Goal: Information Seeking & Learning: Learn about a topic

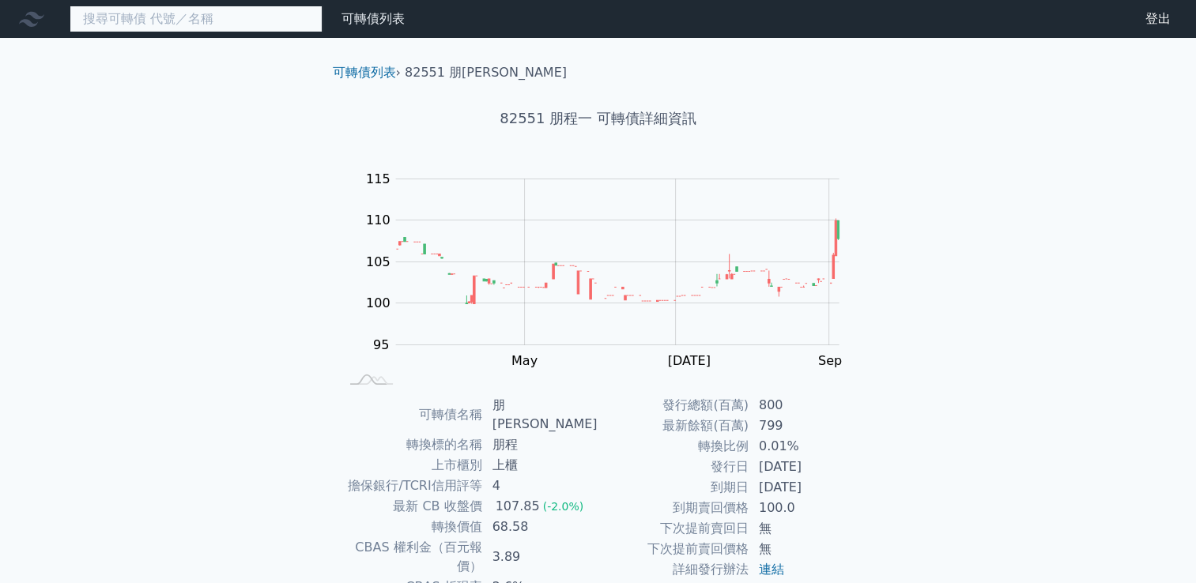
click at [218, 26] on input at bounding box center [196, 19] width 253 height 27
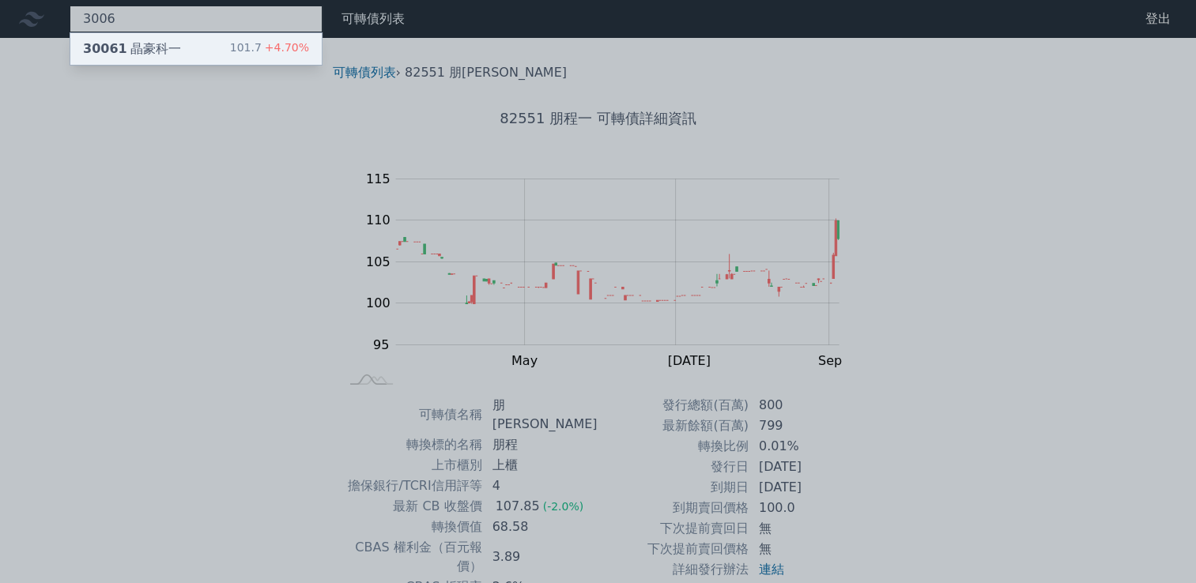
type input "3006"
click at [199, 48] on div "30061 晶豪科一 101.7 +4.70%" at bounding box center [195, 49] width 251 height 32
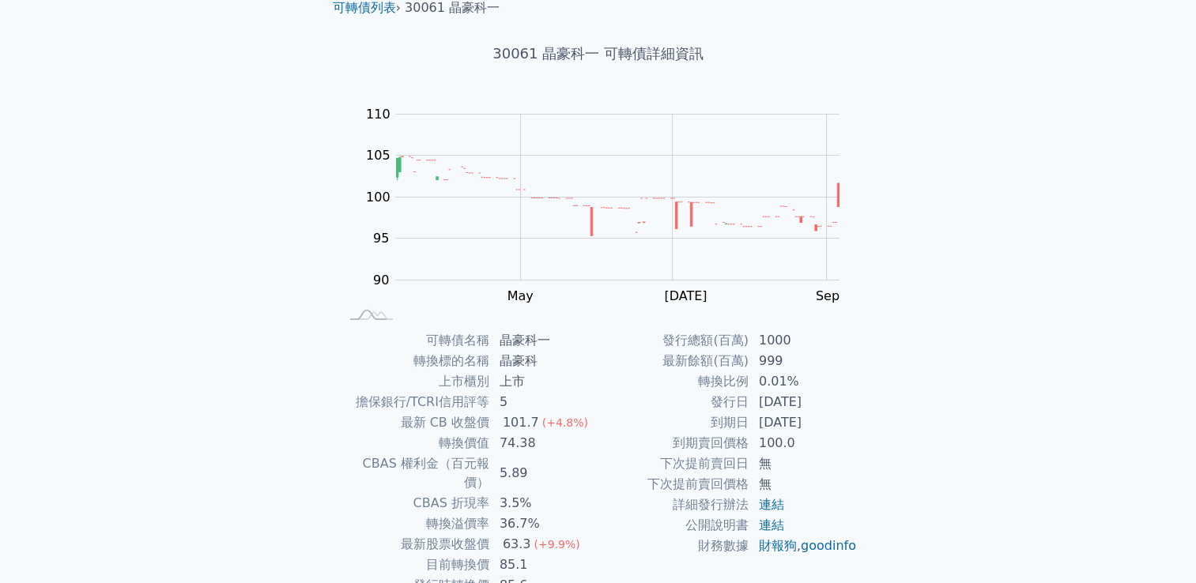
scroll to position [66, 0]
drag, startPoint x: 870, startPoint y: 28, endPoint x: 882, endPoint y: 40, distance: 16.2
click at [882, 40] on div "可轉債列表 › 30061 晶豪科一 30061 晶豪科一 可轉債詳細資訊 Zoom Out 104 90 92 94 115 110 100 105 95 …" at bounding box center [598, 328] width 607 height 713
click at [801, 552] on link "goodinfo" at bounding box center [828, 544] width 55 height 15
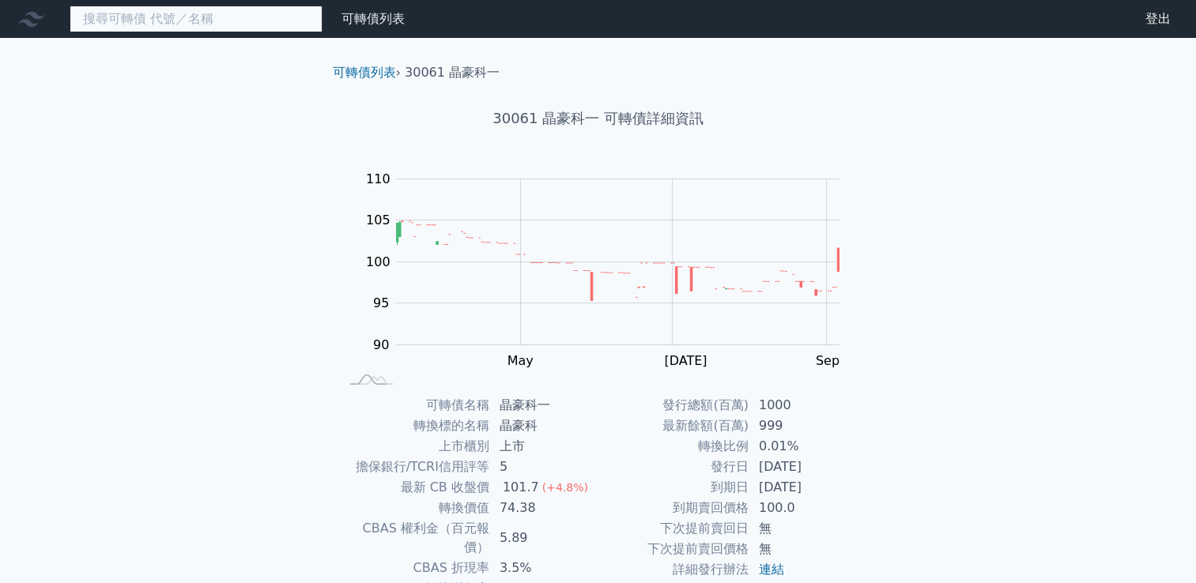
click at [126, 25] on input at bounding box center [196, 19] width 253 height 27
type input "ㄉˋ"
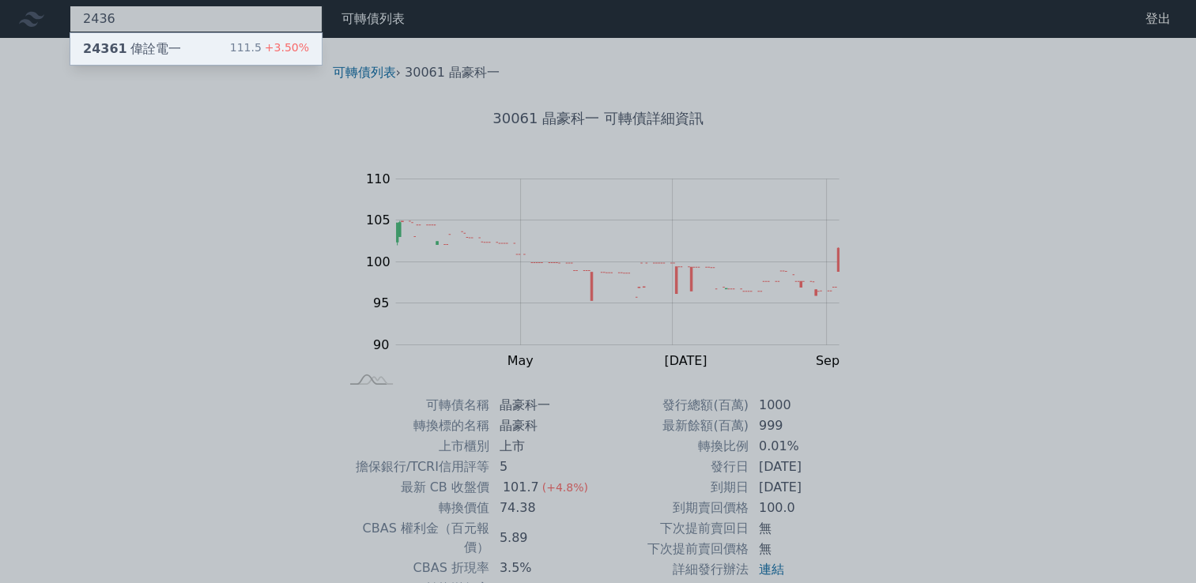
type input "2436"
click at [134, 44] on div "24361 偉詮電一" at bounding box center [132, 49] width 98 height 19
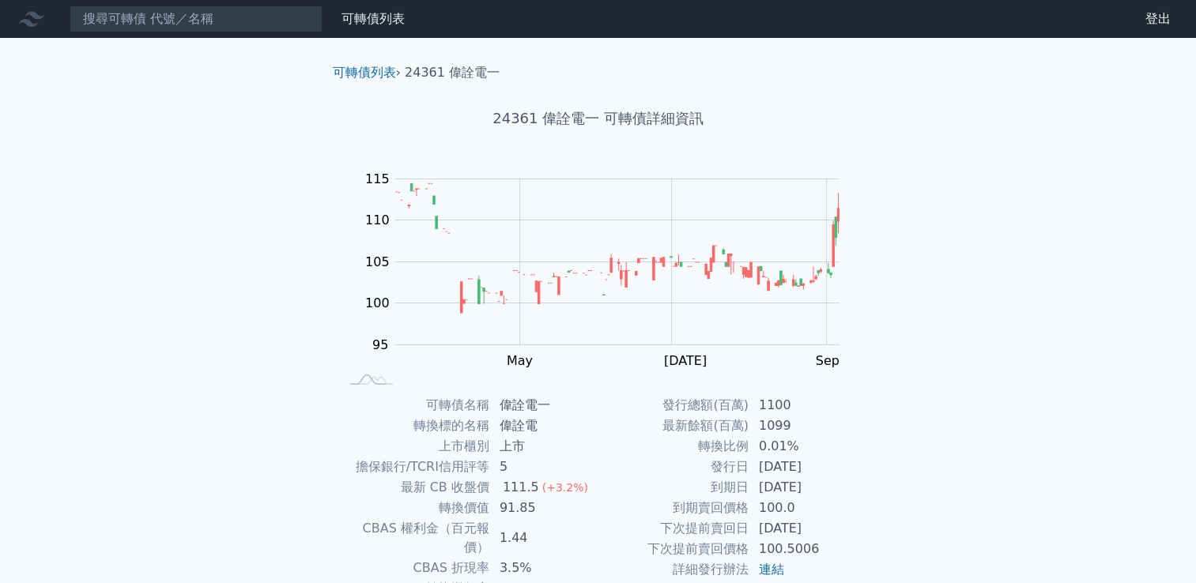
scroll to position [149, 0]
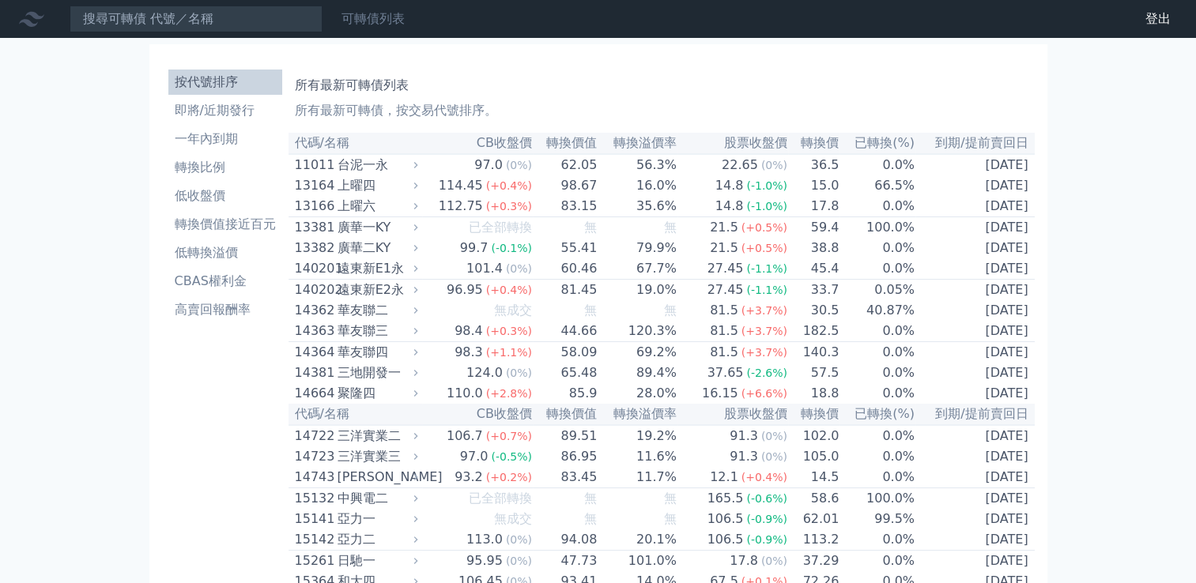
click at [367, 20] on link "可轉債列表" at bounding box center [372, 18] width 63 height 15
click at [213, 255] on li "低轉換溢價" at bounding box center [225, 252] width 114 height 19
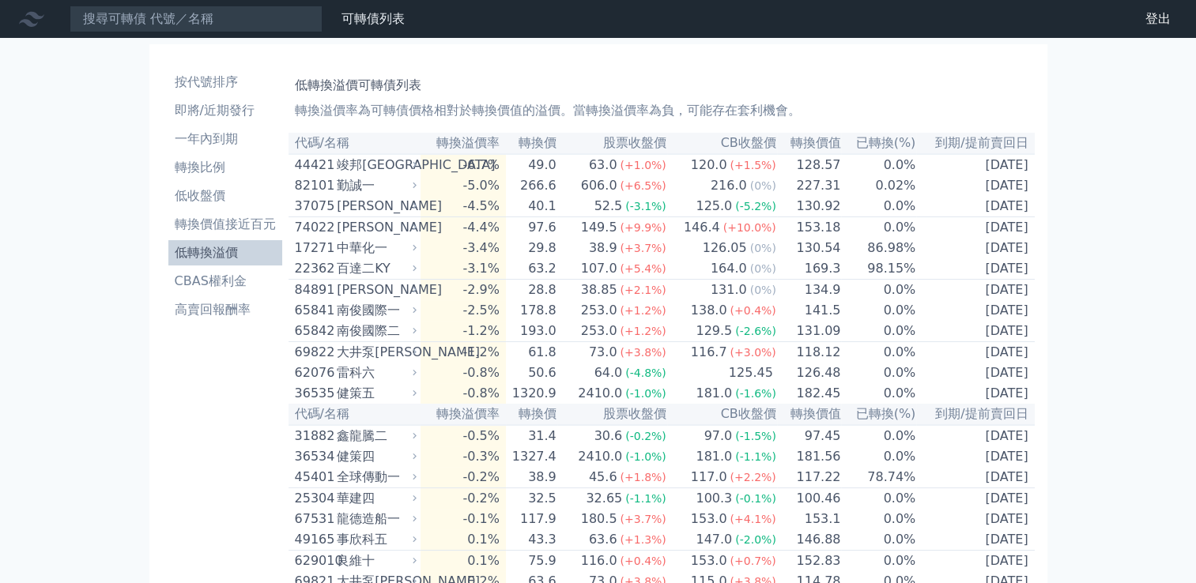
click at [213, 255] on li "低轉換溢價" at bounding box center [225, 252] width 114 height 19
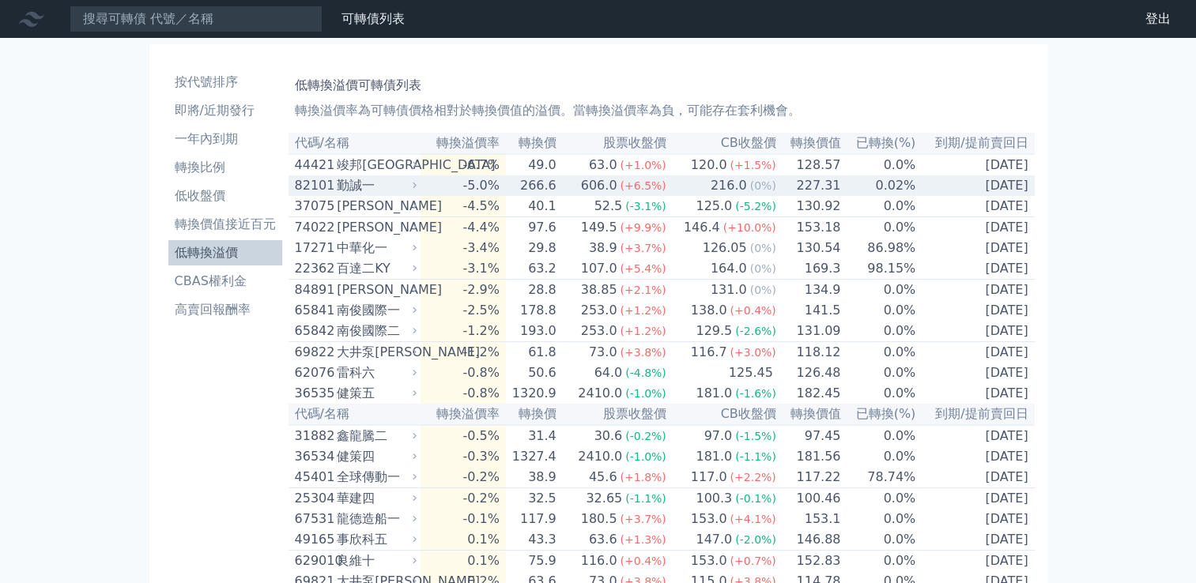
drag, startPoint x: 213, startPoint y: 255, endPoint x: 402, endPoint y: 178, distance: 203.9
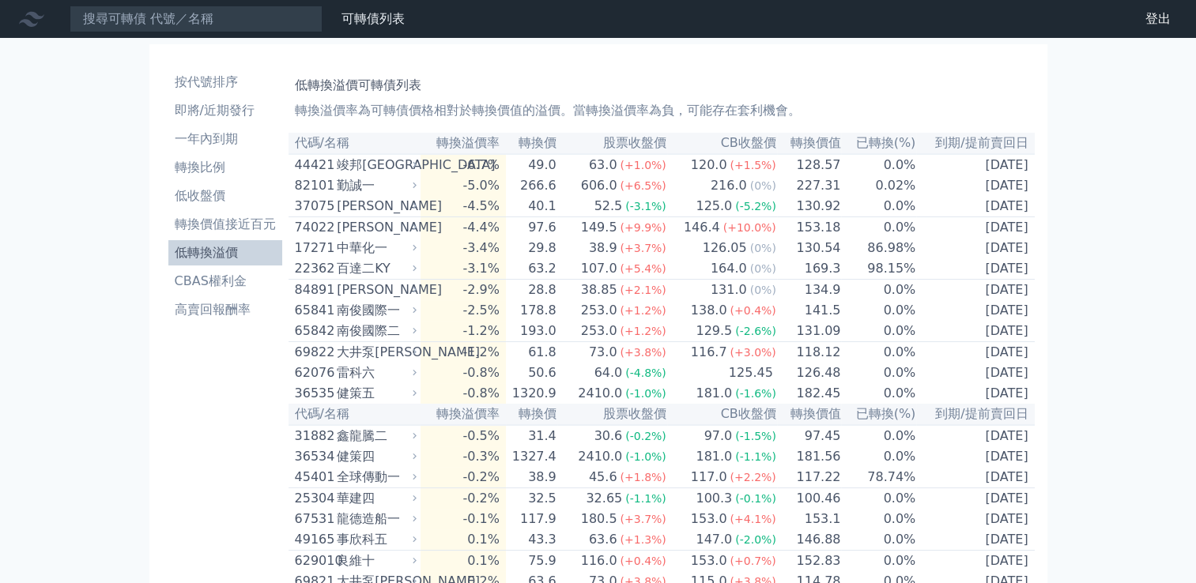
click at [660, 404] on th "股票收盤價" at bounding box center [612, 414] width 110 height 21
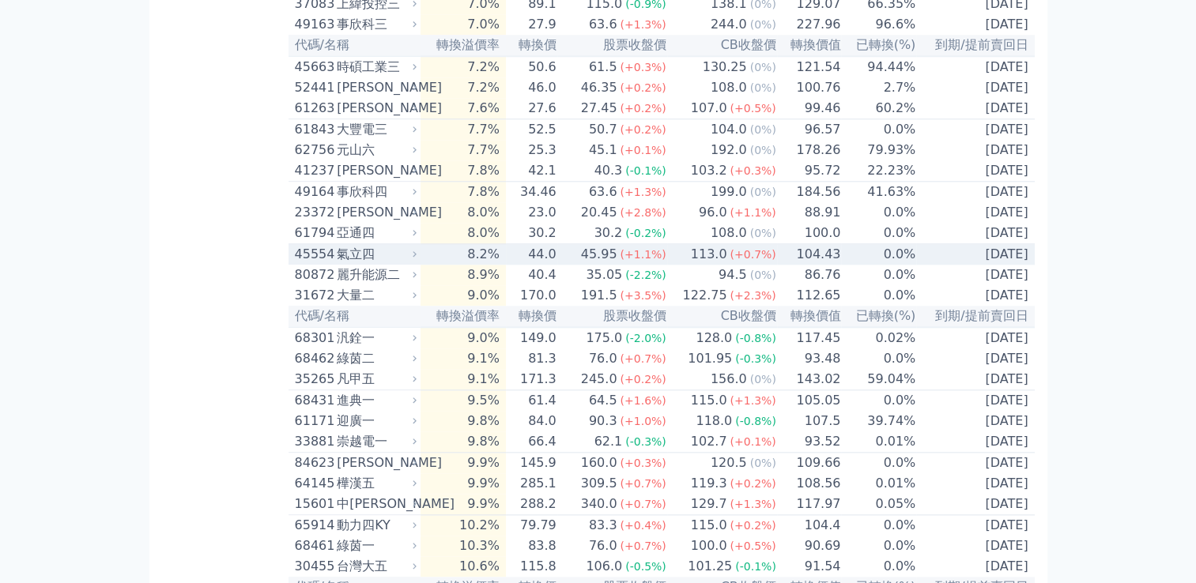
scroll to position [1717, 0]
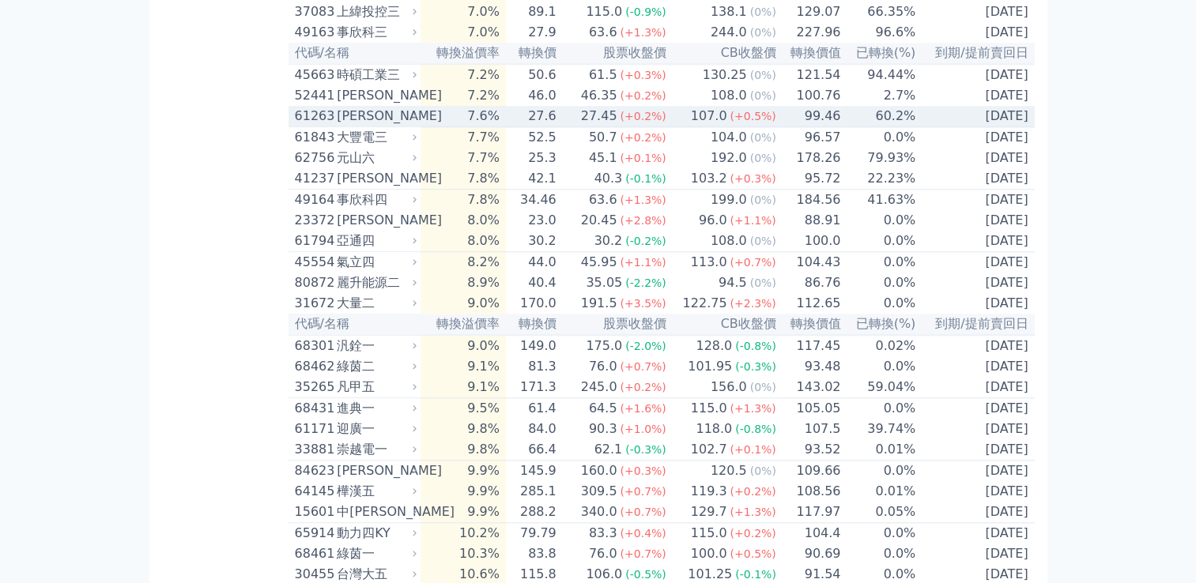
click at [609, 126] on div "27.45" at bounding box center [599, 116] width 43 height 19
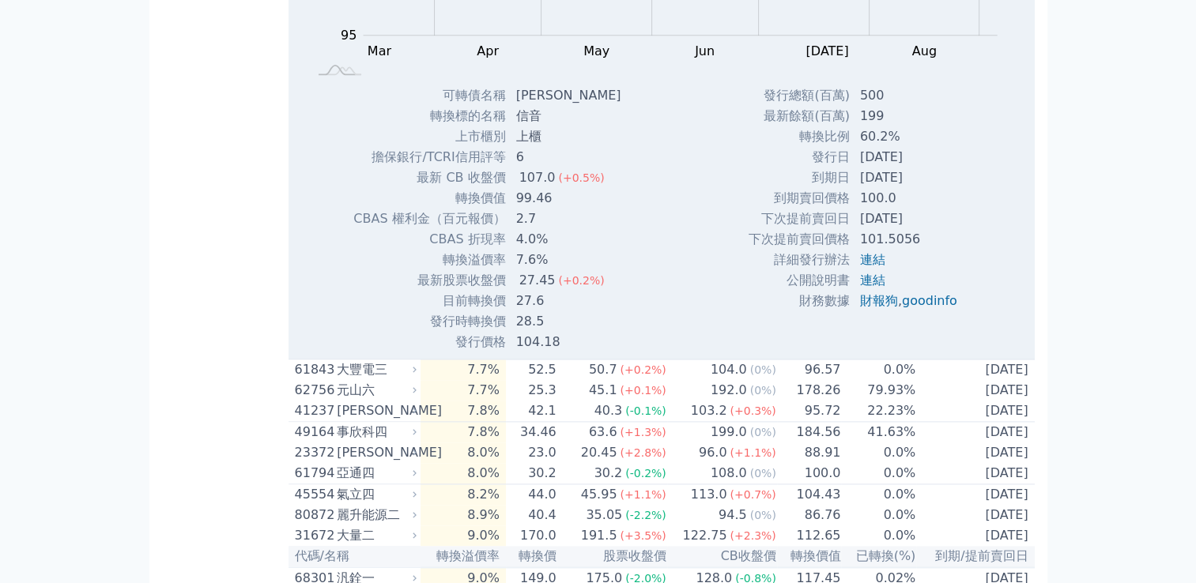
scroll to position [2006, 0]
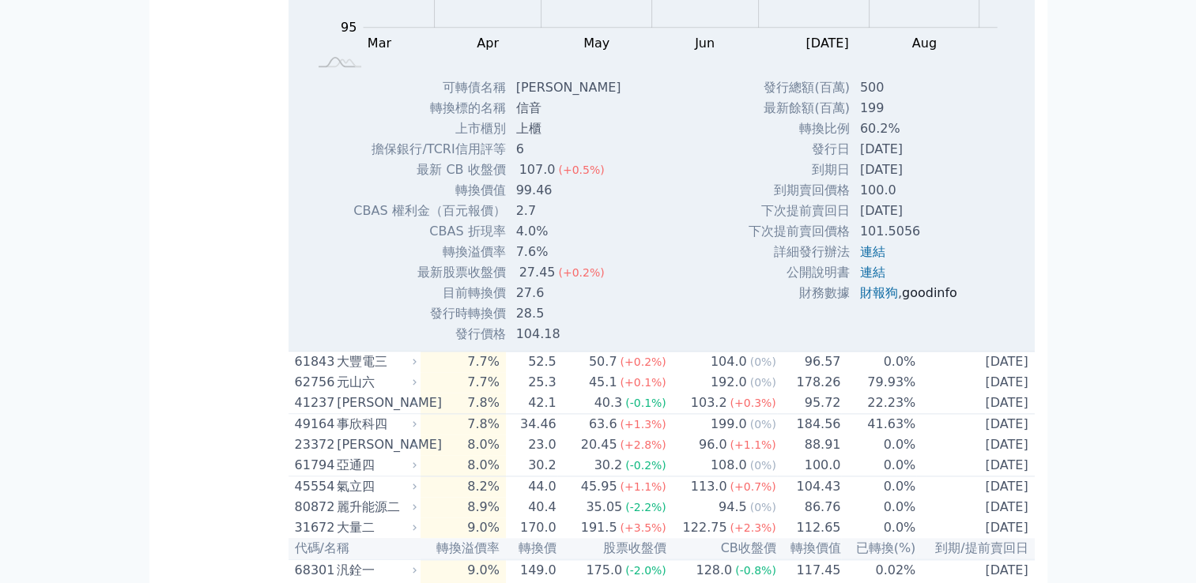
click at [916, 300] on link "goodinfo" at bounding box center [929, 292] width 55 height 15
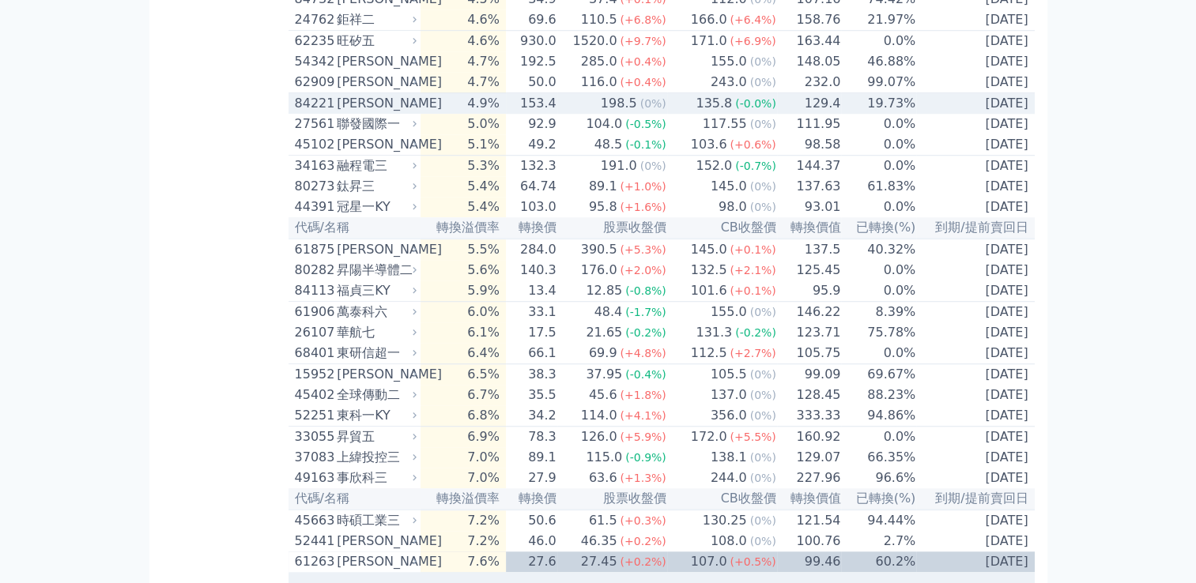
scroll to position [1271, 0]
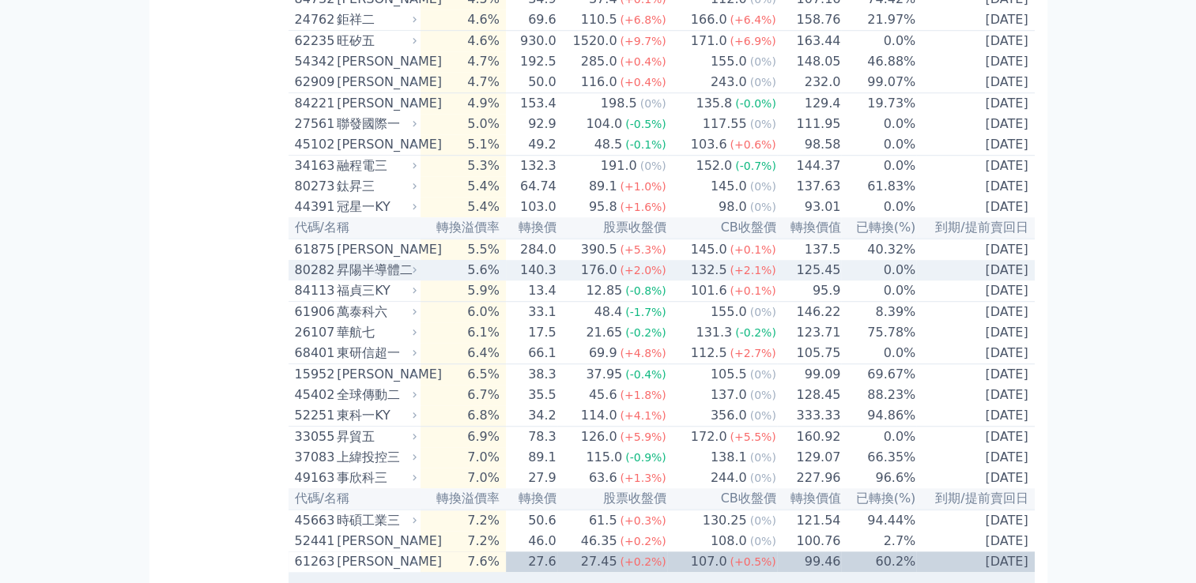
click at [807, 281] on td "125.45" at bounding box center [809, 270] width 65 height 21
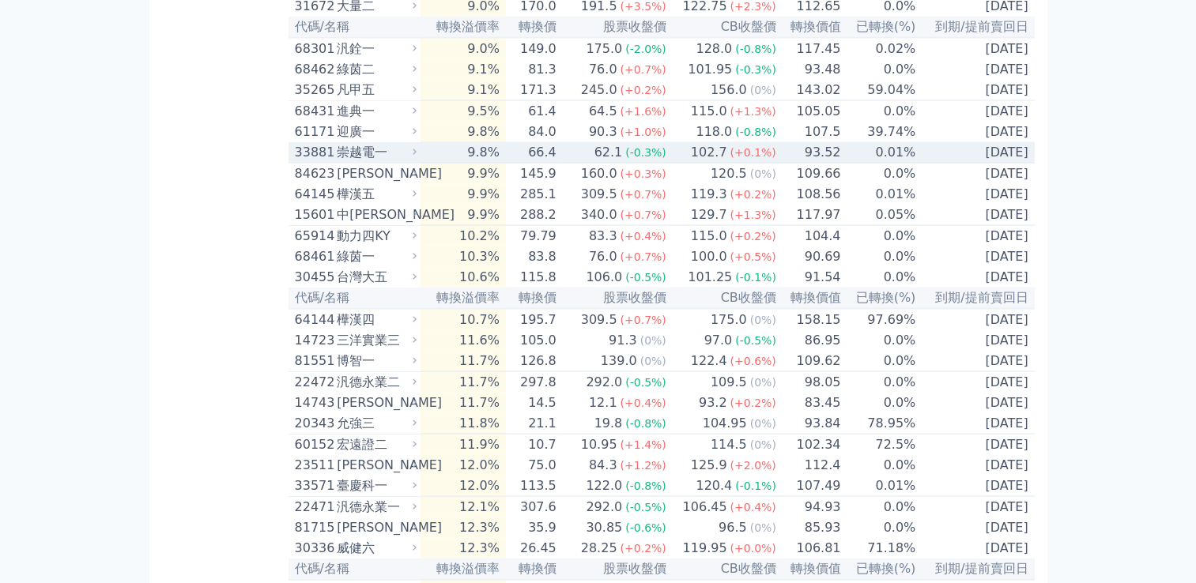
scroll to position [3041, 0]
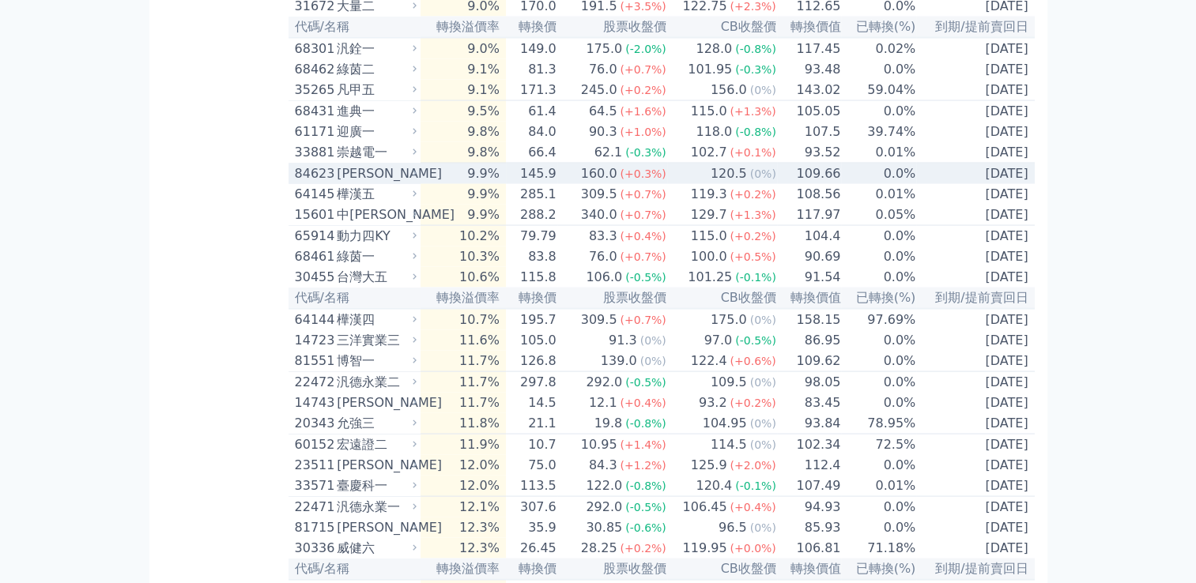
click at [643, 180] on span "(+0.3%)" at bounding box center [643, 174] width 46 height 13
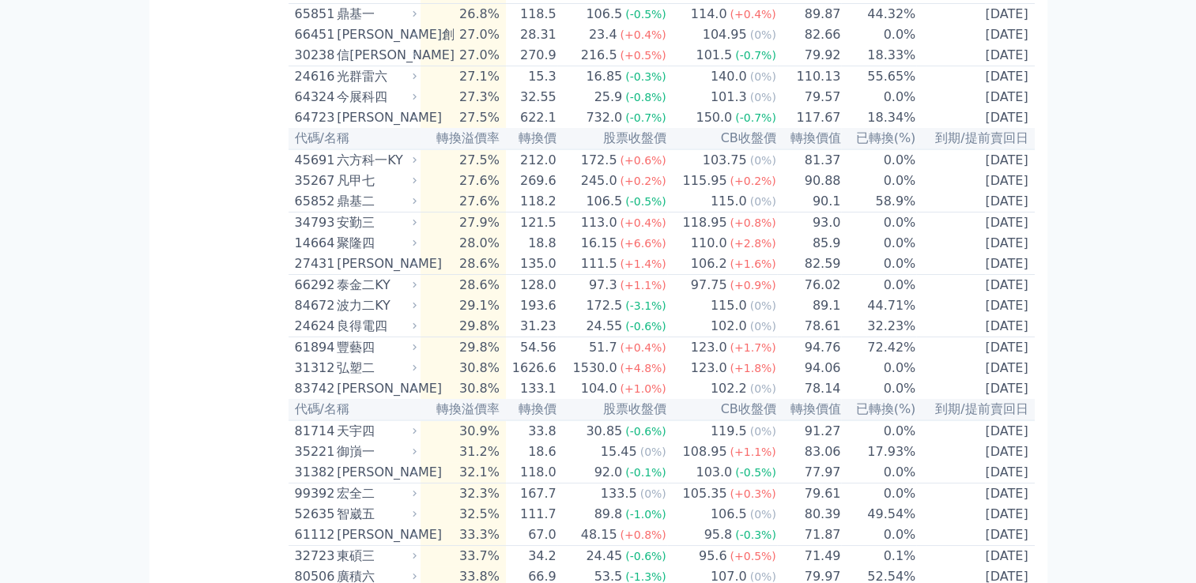
scroll to position [5886, 0]
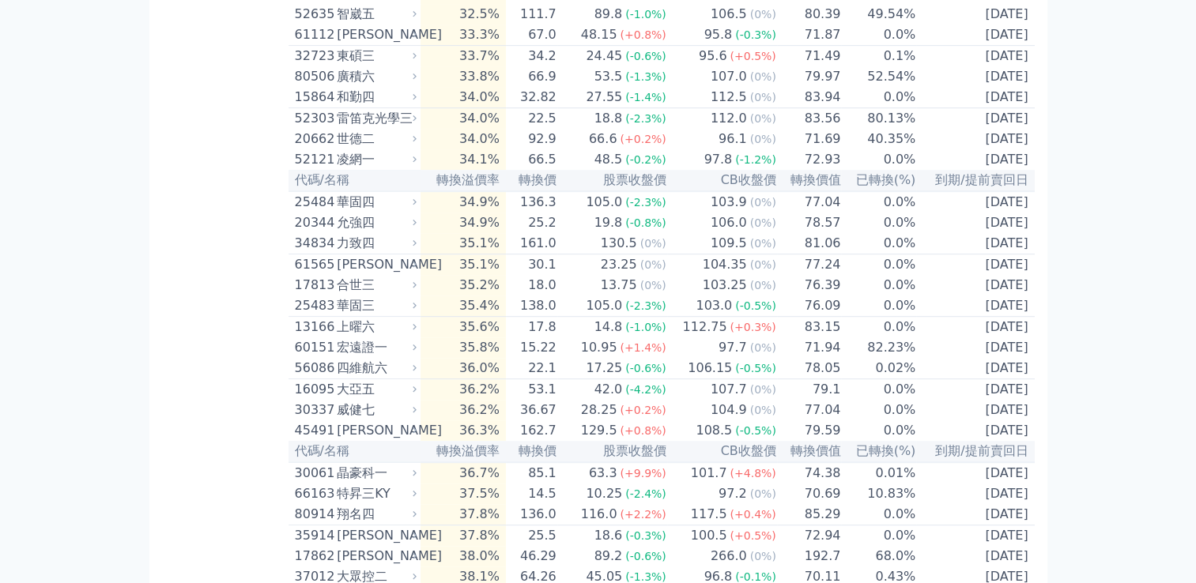
scroll to position [6947, 0]
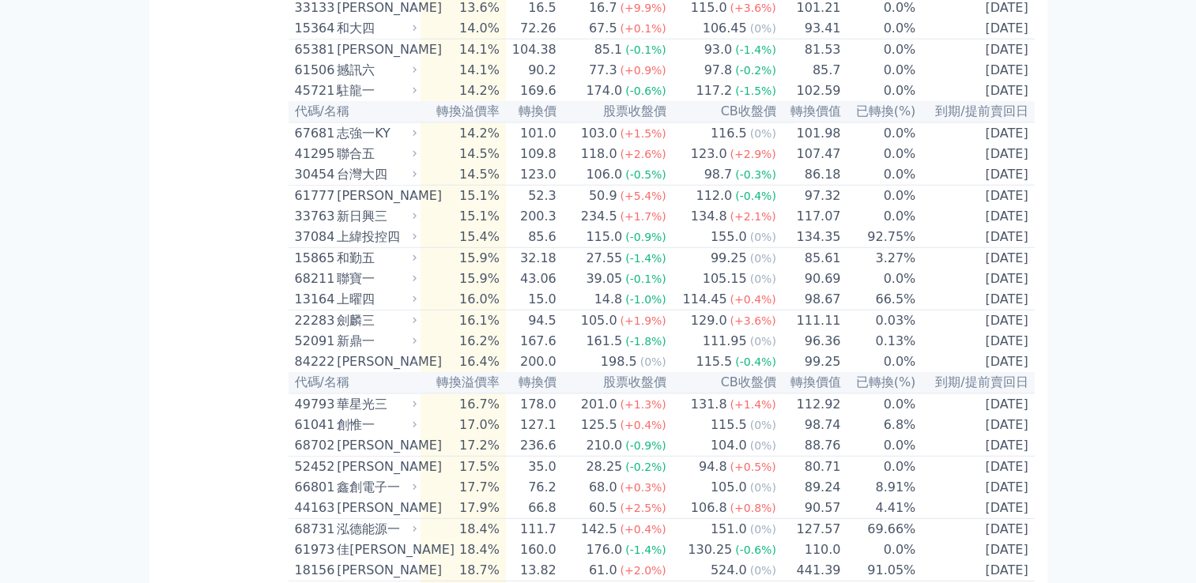
scroll to position [4285, 0]
click at [371, 78] on div "撼訊六" at bounding box center [375, 68] width 77 height 19
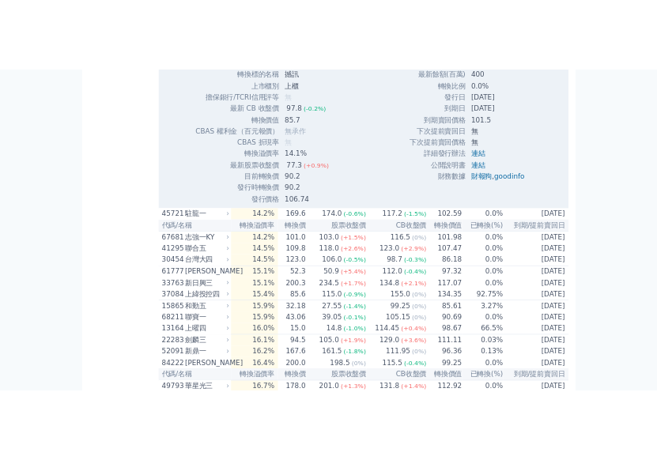
scroll to position [4622, 0]
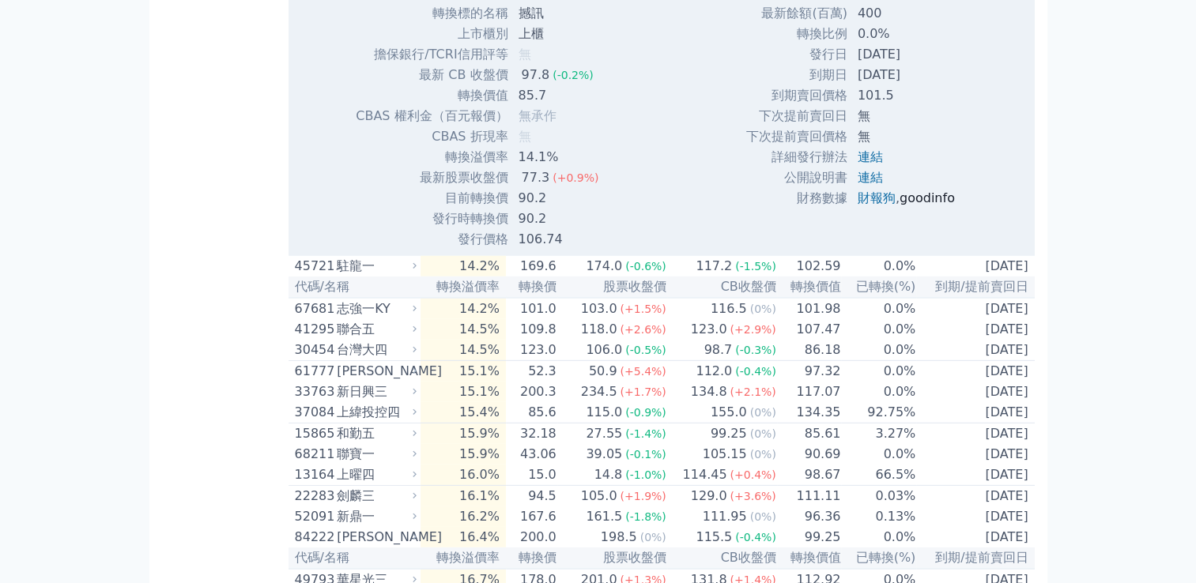
click at [904, 205] on link "goodinfo" at bounding box center [926, 197] width 55 height 15
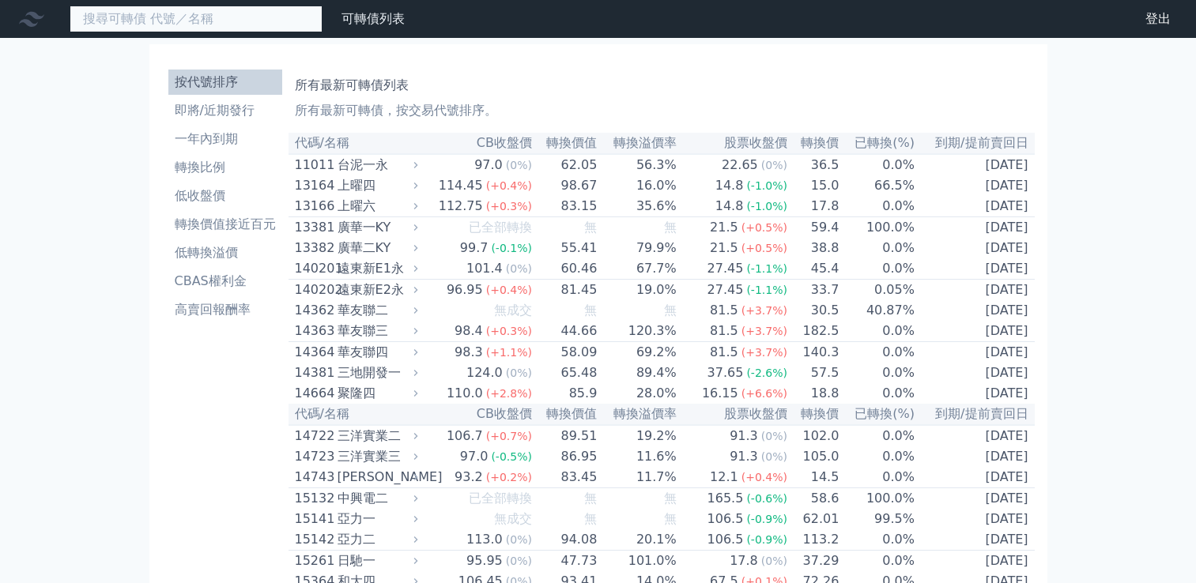
click at [230, 15] on input at bounding box center [196, 19] width 253 height 27
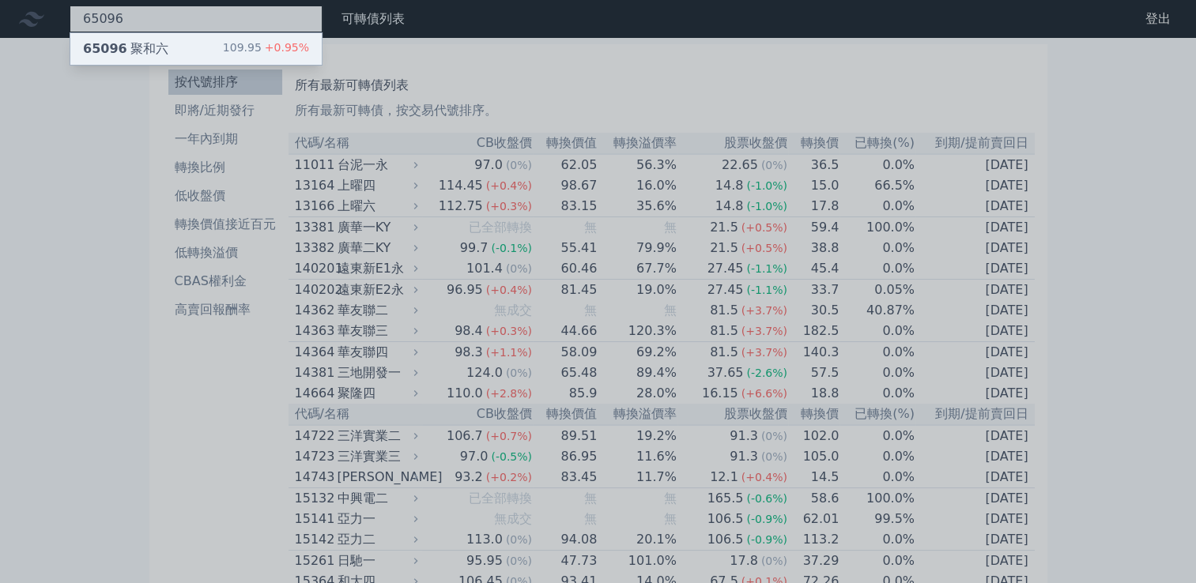
type input "65096"
click at [202, 47] on div "65096 聚和六 109.95 +0.95%" at bounding box center [195, 49] width 251 height 32
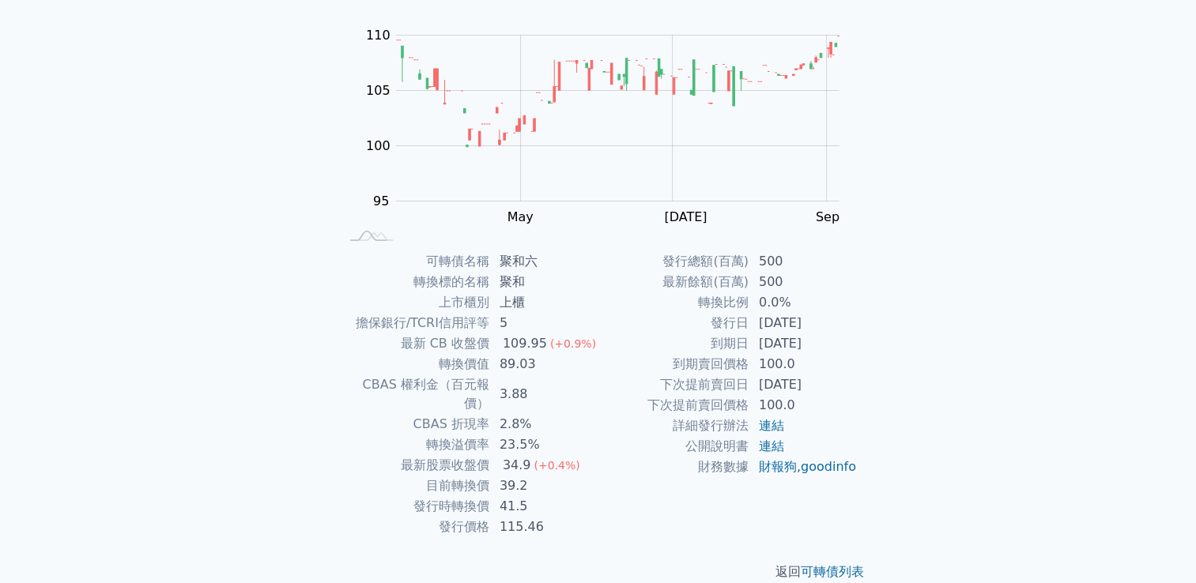
scroll to position [149, 0]
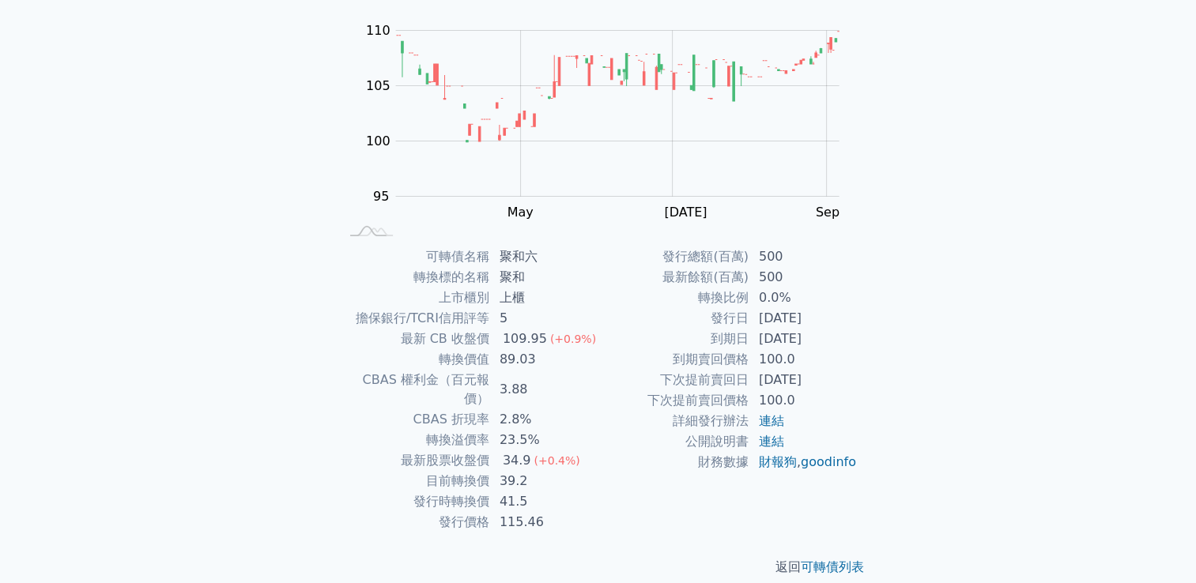
click at [202, 47] on div "可轉債列表 財務數據 可轉債列表 財務數據 登出 登出 可轉債列表 › 65096 聚和六 65096 聚和六 可轉債詳細資訊 Zoom Out 104 94…" at bounding box center [598, 226] width 1196 height 751
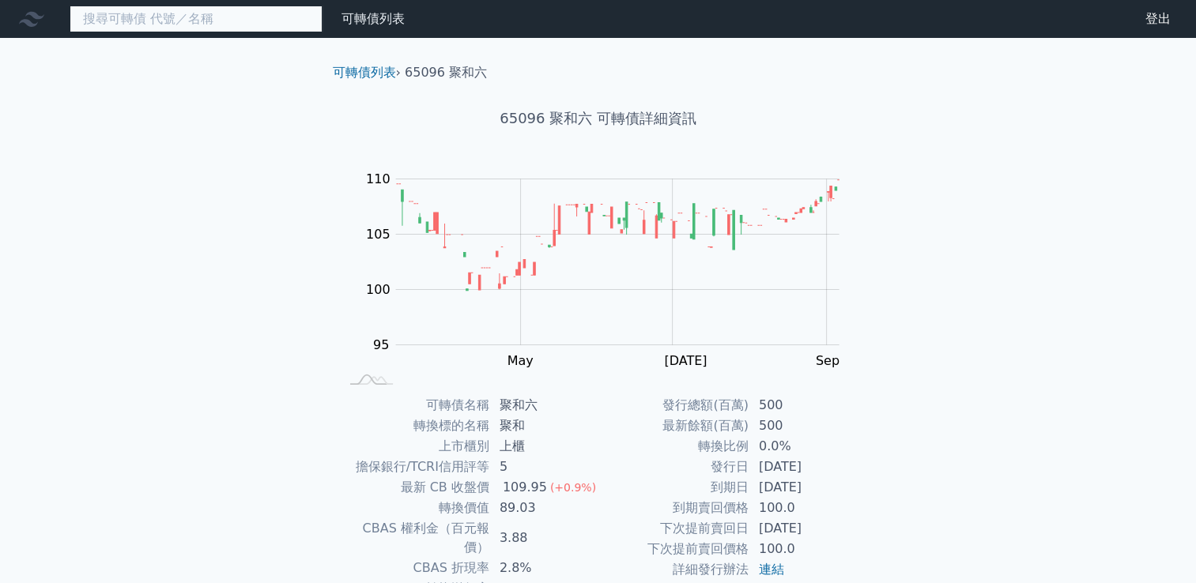
click at [201, 9] on input at bounding box center [196, 19] width 253 height 27
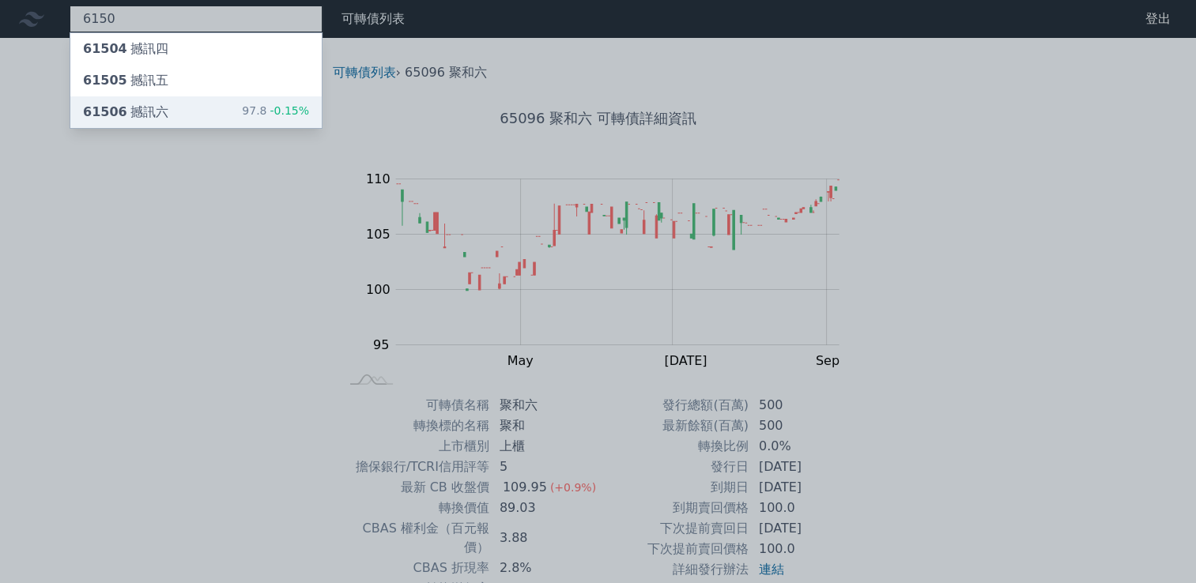
type input "6150"
click at [89, 118] on span "61506" at bounding box center [105, 111] width 44 height 15
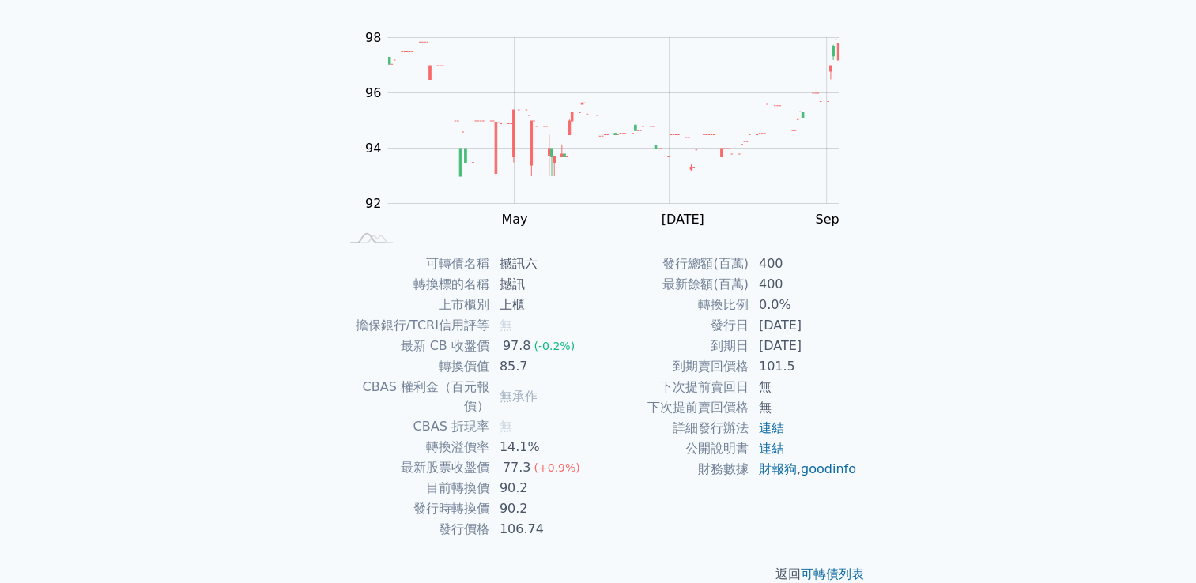
scroll to position [142, 0]
drag, startPoint x: 89, startPoint y: 118, endPoint x: 88, endPoint y: 107, distance: 10.4
click at [88, 134] on div "可轉債列表 財務數據 可轉債列表 財務數據 登出 登出 可轉債列表 › 61506 撼訊六 61506 撼訊六 可轉債詳細資訊 Zoom Out 92 90 …" at bounding box center [598, 233] width 1196 height 751
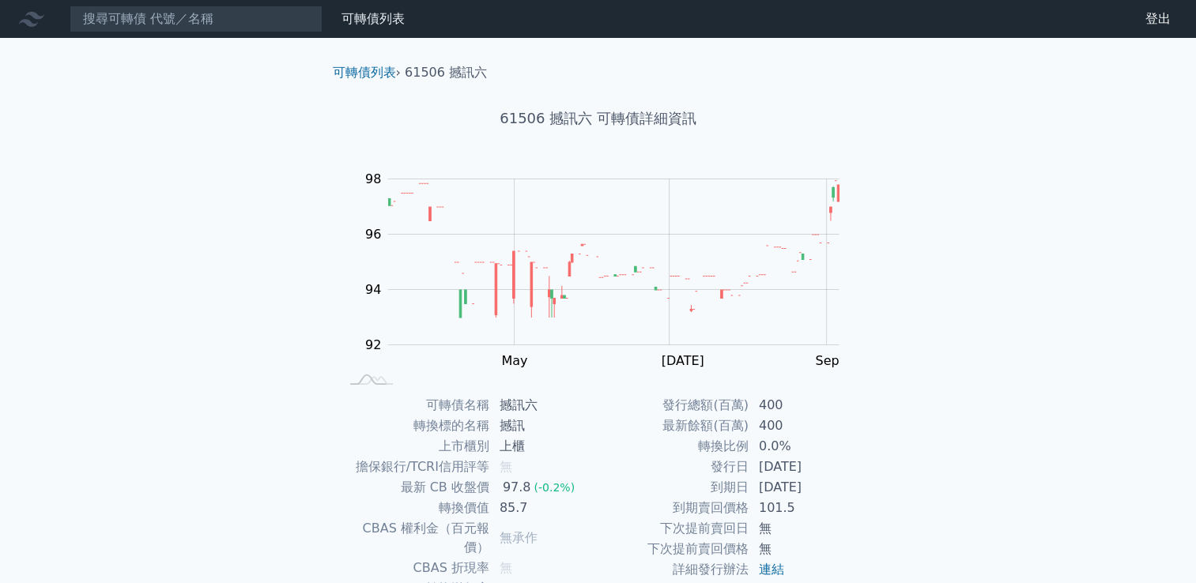
scroll to position [149, 0]
